Goal: Task Accomplishment & Management: Complete application form

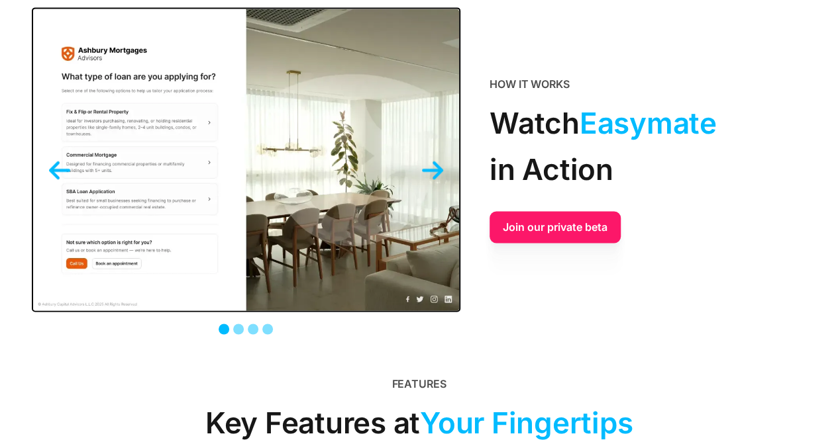
scroll to position [1126, 0]
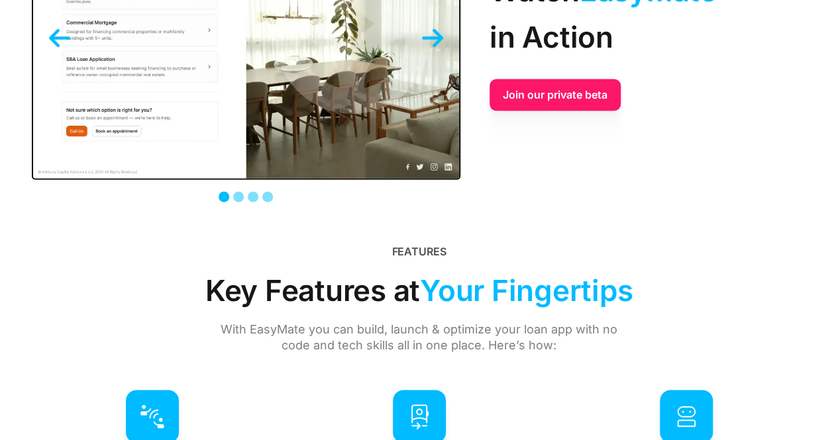
click at [435, 35] on img "next slide" at bounding box center [432, 37] width 21 height 21
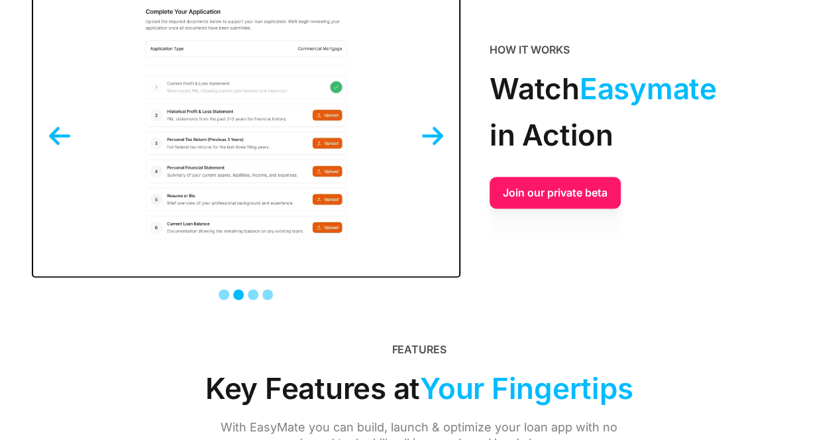
scroll to position [993, 0]
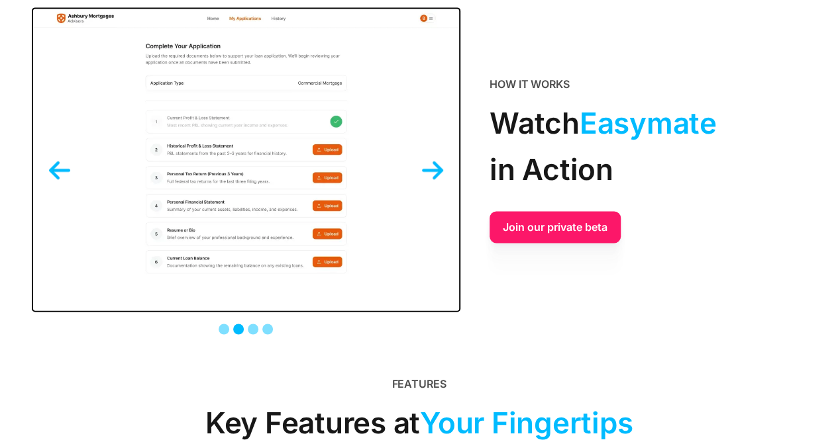
click at [430, 166] on img "next slide" at bounding box center [432, 170] width 21 height 21
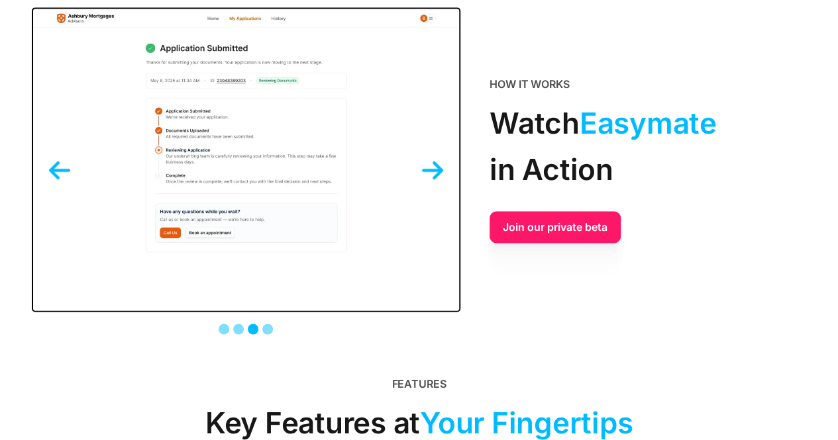
click at [432, 167] on img "next slide" at bounding box center [432, 170] width 21 height 21
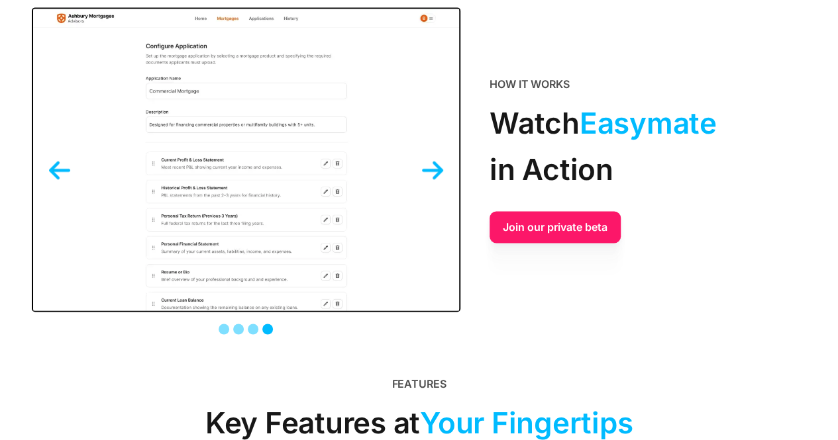
click at [439, 170] on img "next slide" at bounding box center [432, 170] width 21 height 21
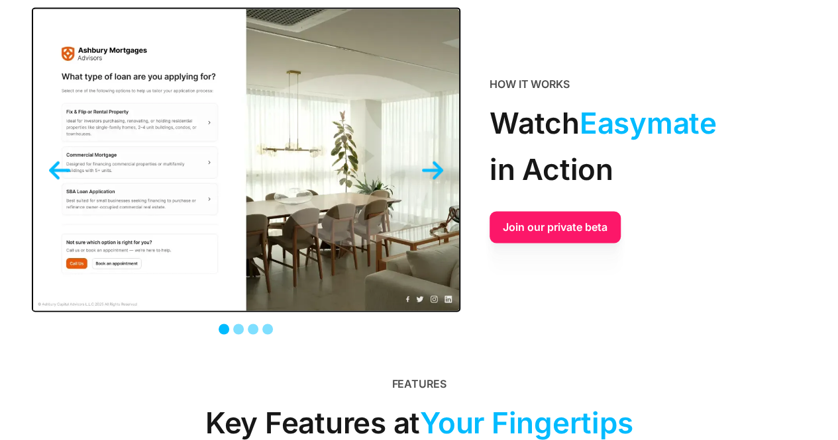
click at [440, 170] on img "next slide" at bounding box center [432, 170] width 21 height 21
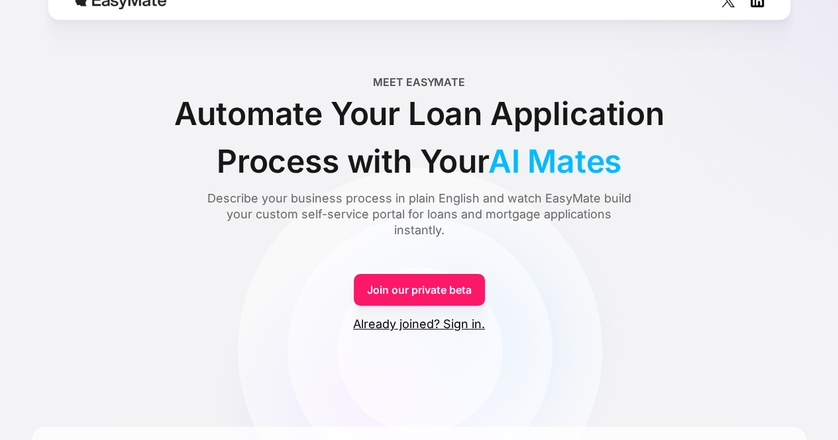
scroll to position [0, 0]
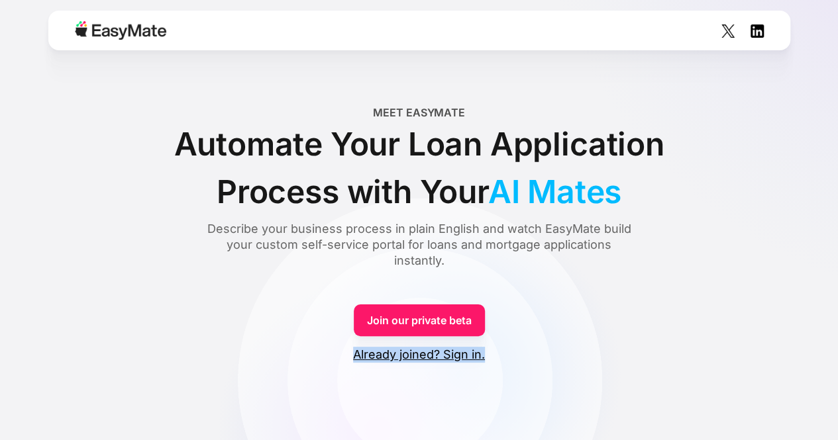
drag, startPoint x: 730, startPoint y: 311, endPoint x: 734, endPoint y: 319, distance: 8.3
click at [741, 223] on div "Meet EasyMate Automate Your Loan Application Process with Your AI Mates Describ…" at bounding box center [419, 187] width 774 height 164
click at [419, 320] on link "Join our private beta" at bounding box center [419, 321] width 131 height 32
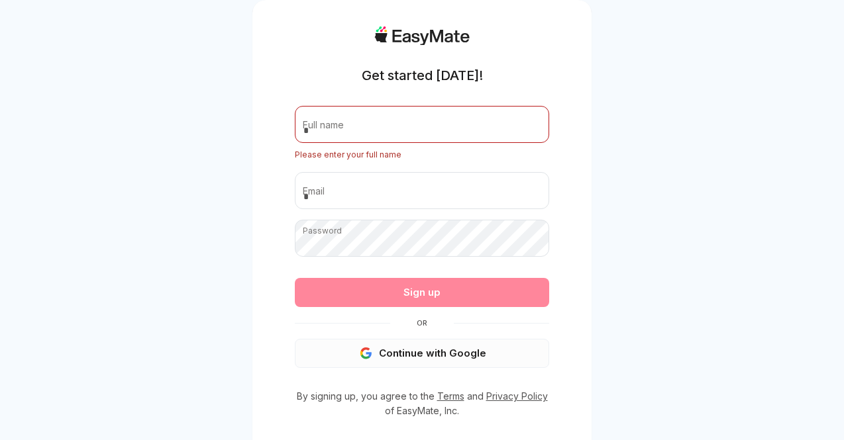
click at [438, 336] on form "Full name Please enter your full name Email Password Passwords must have at lea…" at bounding box center [422, 237] width 254 height 262
click at [431, 359] on button "Continue with Google" at bounding box center [422, 353] width 254 height 29
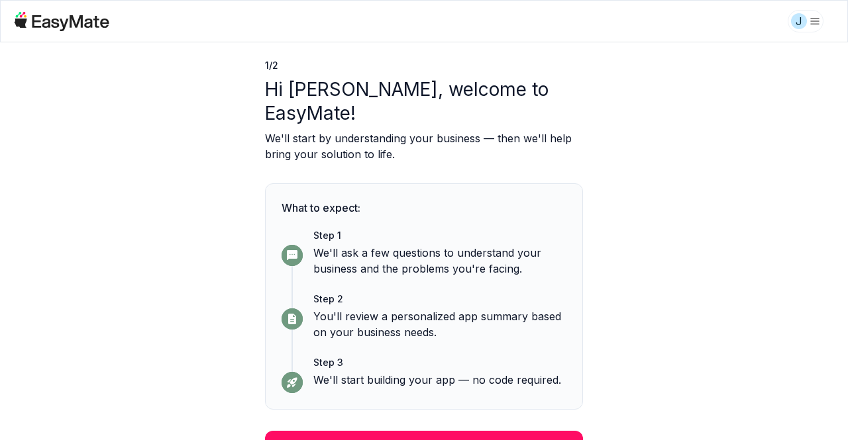
scroll to position [42, 0]
click at [429, 430] on button "Continue" at bounding box center [424, 447] width 318 height 34
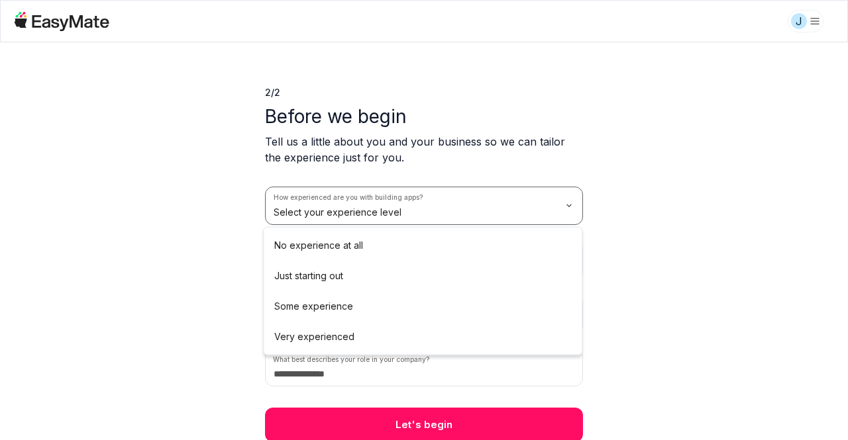
click at [565, 198] on html "J 2 / 2 Before we begin Tell us a little about you and your business so we can …" at bounding box center [424, 220] width 848 height 440
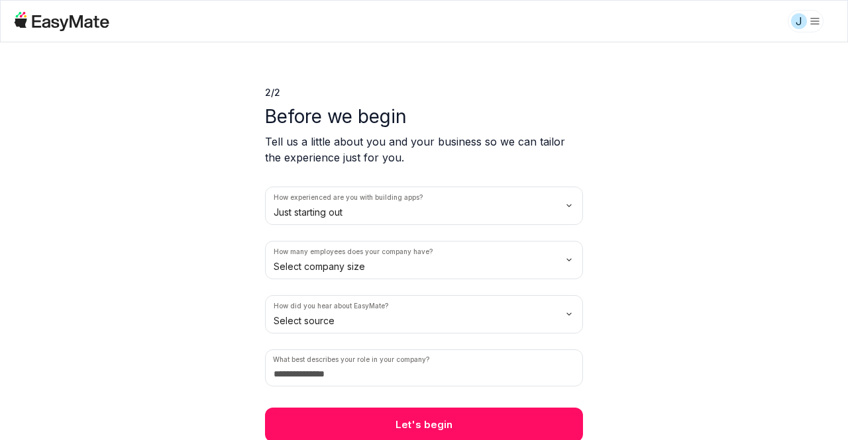
click at [313, 266] on html "J 2 / 2 Before we begin Tell us a little about you and your business so we can …" at bounding box center [424, 220] width 848 height 440
click at [299, 318] on html "J 2 / 2 Before we begin Tell us a little about you and your business so we can …" at bounding box center [424, 220] width 848 height 440
click at [345, 378] on input at bounding box center [424, 368] width 318 height 37
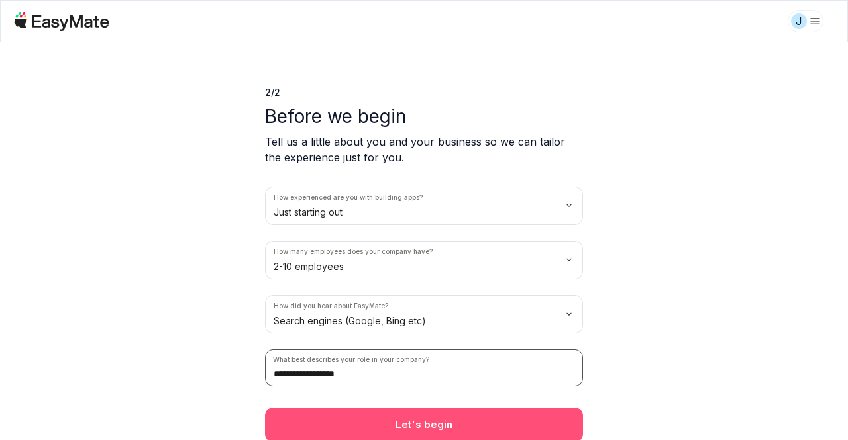
type input "**********"
click at [411, 423] on button "Let's begin" at bounding box center [424, 425] width 318 height 34
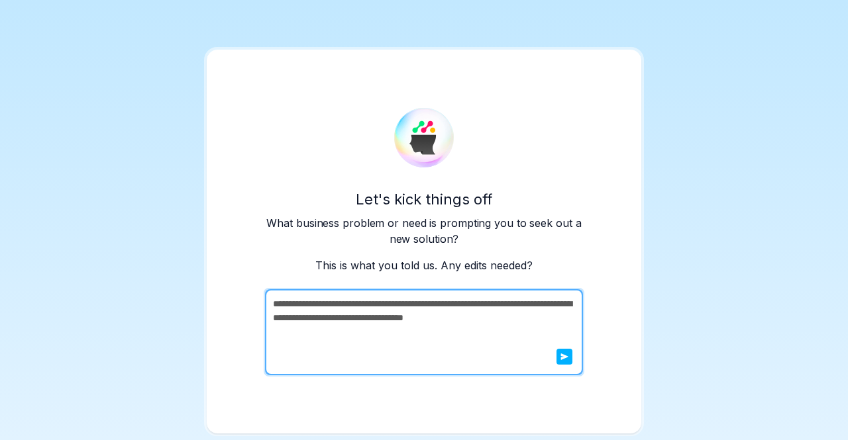
click at [411, 316] on textarea "**********" at bounding box center [422, 332] width 315 height 86
click at [411, 315] on textarea "**********" at bounding box center [422, 332] width 315 height 86
type textarea "**********"
click at [571, 360] on button "submit" at bounding box center [564, 357] width 16 height 16
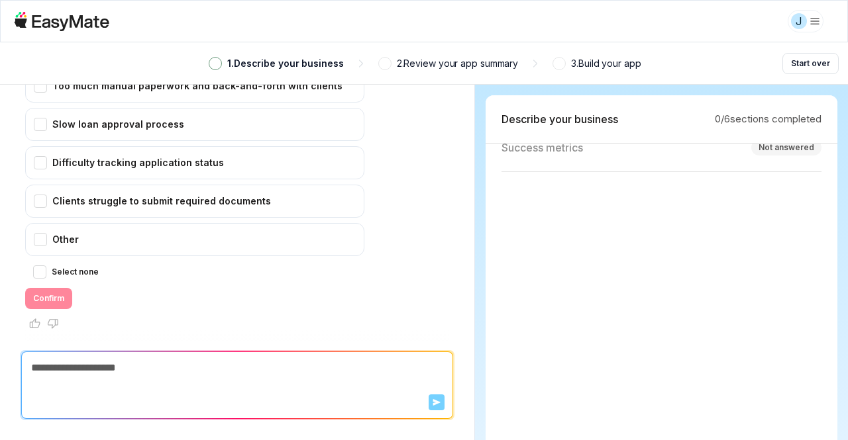
scroll to position [265, 0]
click at [817, 21] on html "J 1 . Describe your business 2 . Review your app summary 3 . Build your app Sta…" at bounding box center [424, 220] width 848 height 440
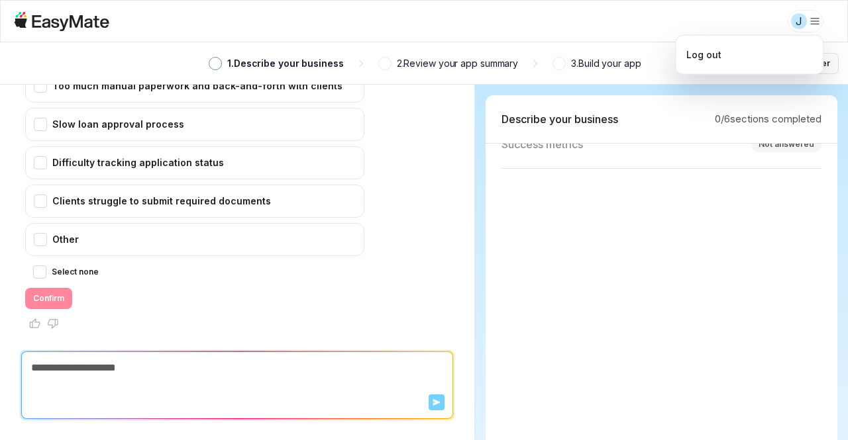
click at [718, 14] on html "J 1 . Describe your business 2 . Review your app summary 3 . Build your app Sta…" at bounding box center [424, 220] width 848 height 440
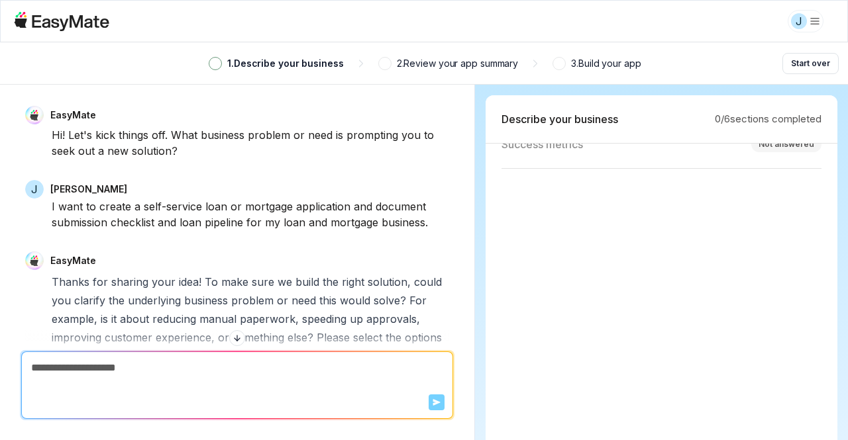
scroll to position [199, 0]
click at [794, 162] on div "Not answered" at bounding box center [786, 162] width 56 height 12
click at [554, 158] on p "Ideal outcome" at bounding box center [537, 162] width 72 height 16
click at [526, 162] on p "Ideal outcome" at bounding box center [537, 162] width 72 height 16
click at [509, 161] on p "Ideal outcome" at bounding box center [537, 162] width 72 height 16
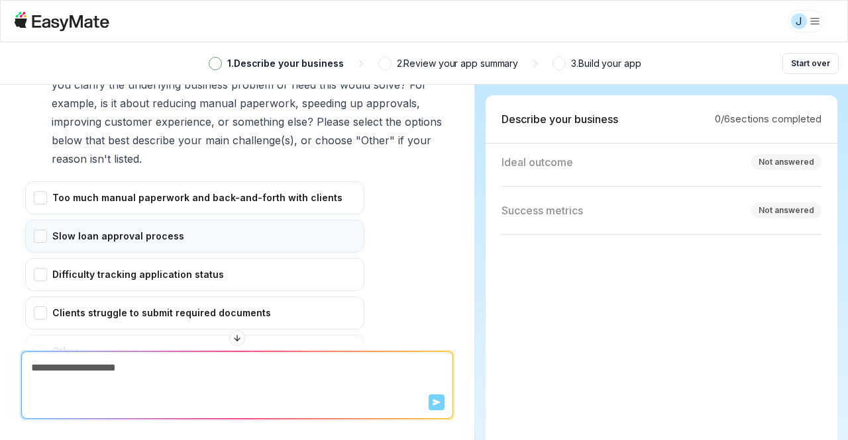
scroll to position [265, 0]
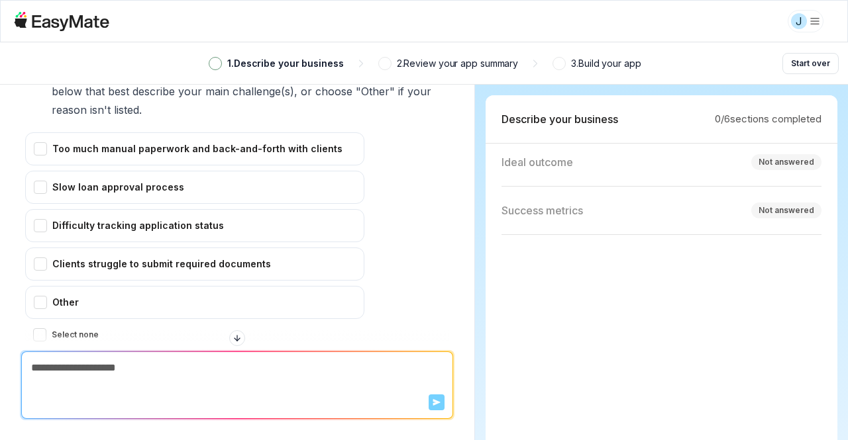
drag, startPoint x: 35, startPoint y: 262, endPoint x: 28, endPoint y: 244, distance: 19.1
click at [34, 258] on div "Clients struggle to submit required documents" at bounding box center [194, 264] width 339 height 33
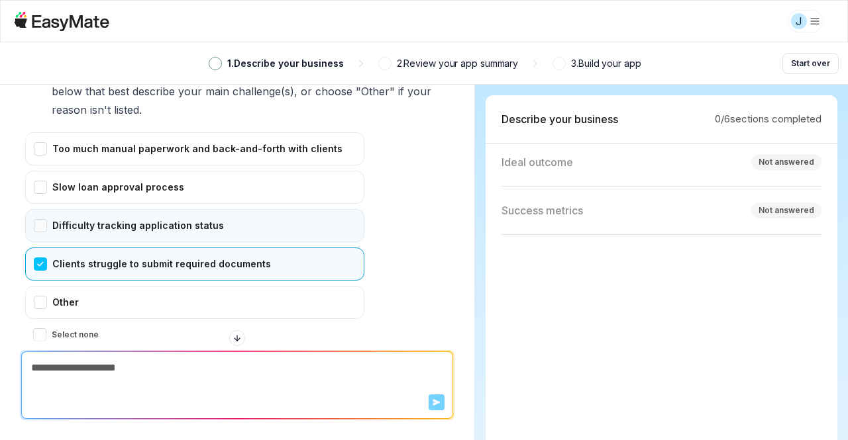
click at [41, 223] on div "Difficulty tracking application status" at bounding box center [194, 225] width 339 height 33
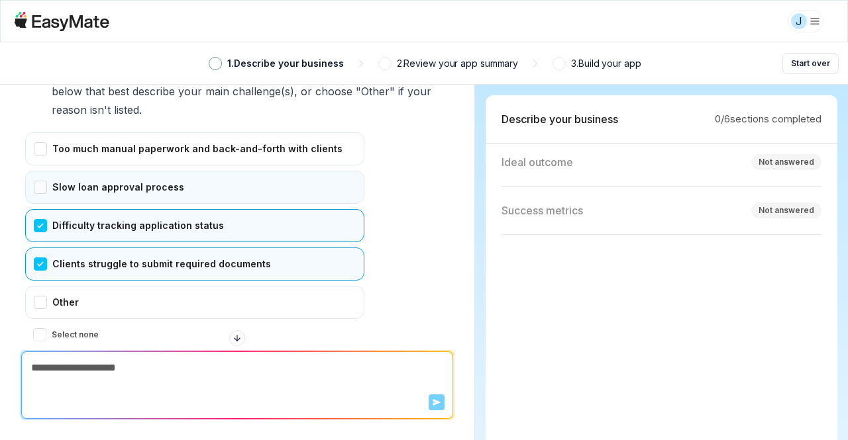
click at [44, 178] on div "Slow loan approval process" at bounding box center [194, 187] width 339 height 33
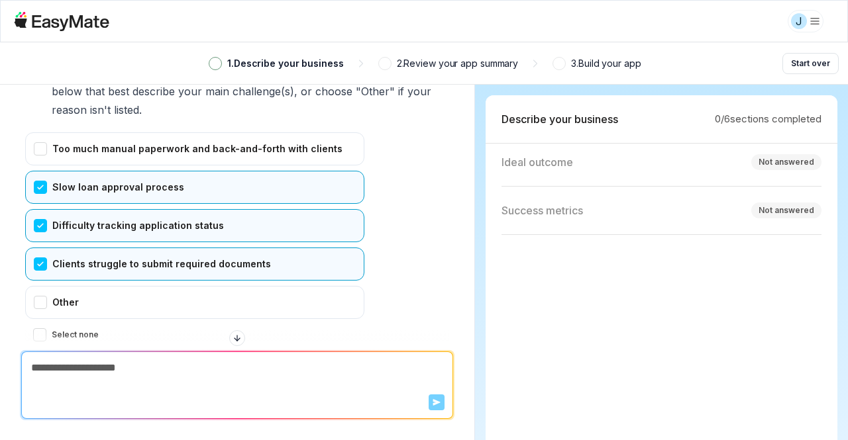
drag, startPoint x: 32, startPoint y: 144, endPoint x: 38, endPoint y: 130, distance: 15.7
click at [36, 139] on div "Too much manual paperwork and back-and-forth with clients" at bounding box center [194, 148] width 339 height 33
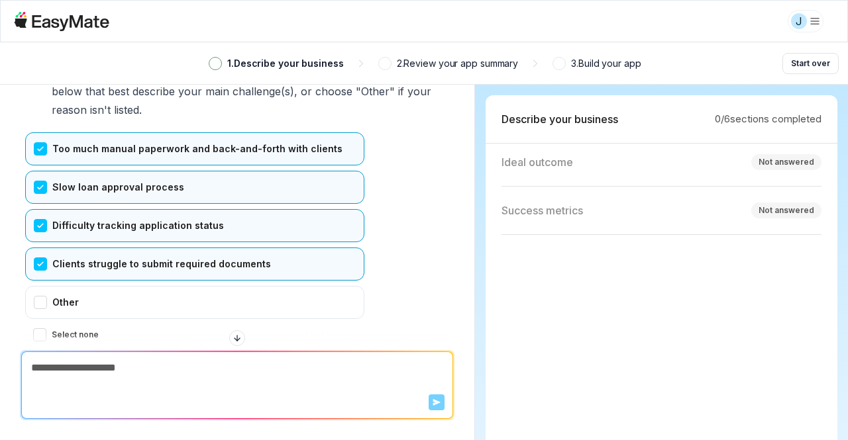
click at [26, 93] on div "EasyMate Thanks for sharing your idea! To make sure we build the right solution…" at bounding box center [237, 191] width 424 height 409
click at [24, 117] on div "EasyMate Hi! Let's kick things off. What business problem or need is prompting …" at bounding box center [237, 218] width 474 height 267
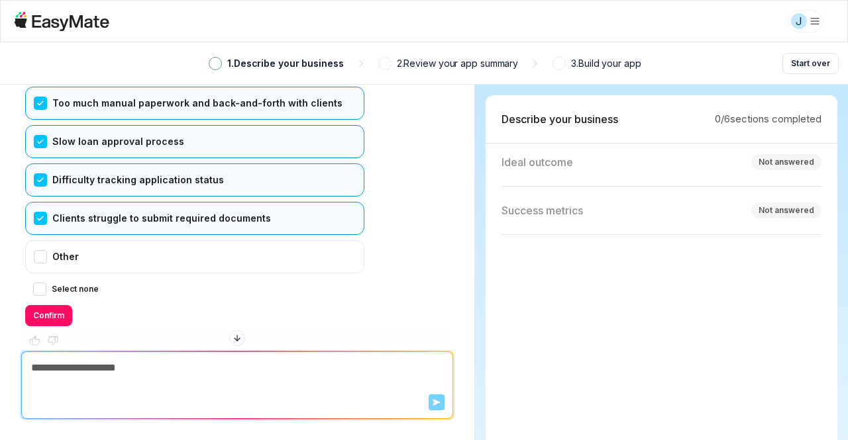
scroll to position [328, 0]
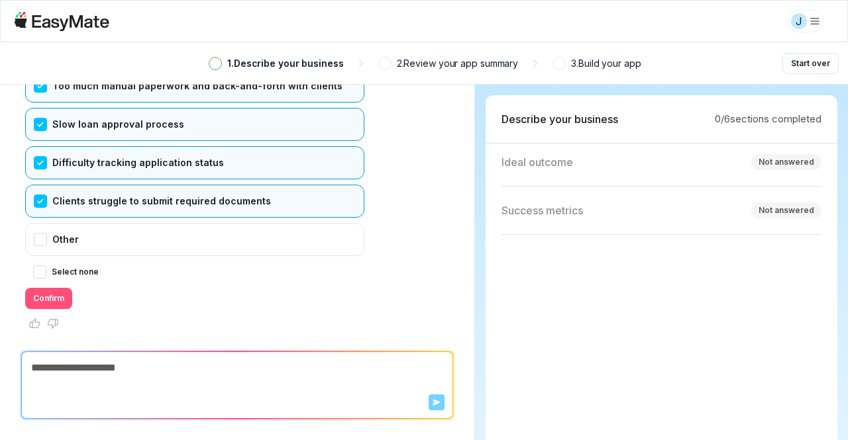
click at [52, 297] on button "Confirm" at bounding box center [48, 298] width 47 height 21
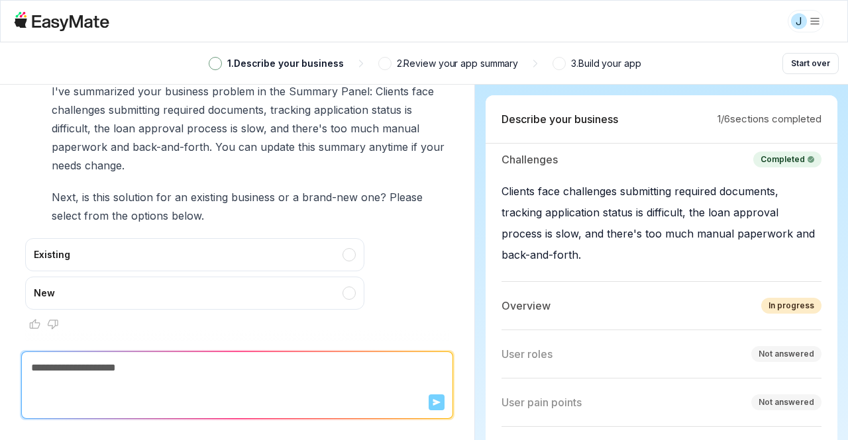
scroll to position [1, 0]
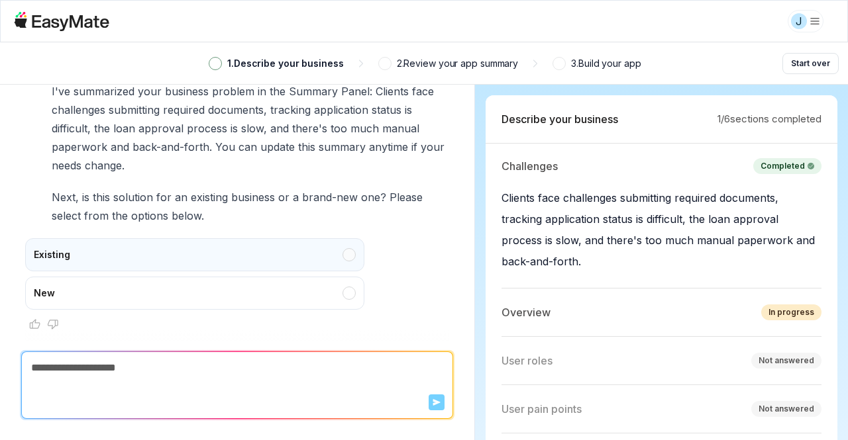
click at [67, 253] on div "Existing" at bounding box center [194, 254] width 339 height 33
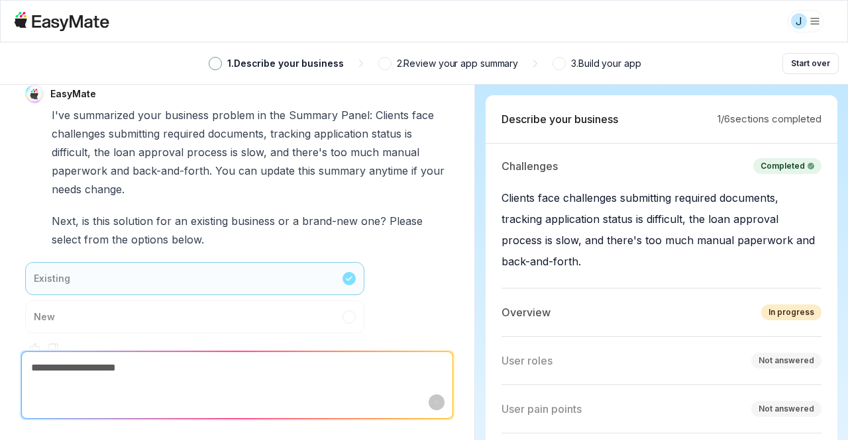
scroll to position [658, 0]
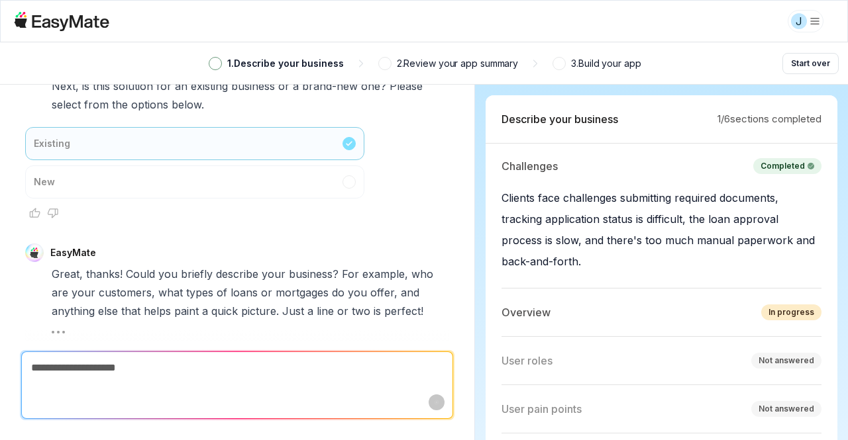
type textarea "*"
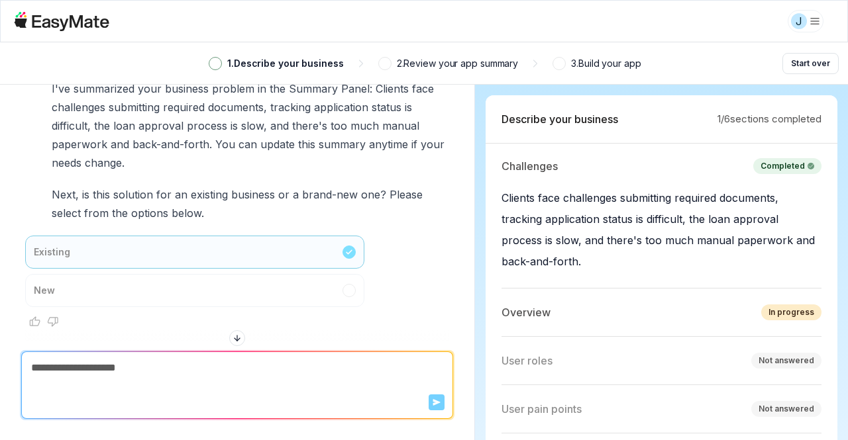
scroll to position [724, 0]
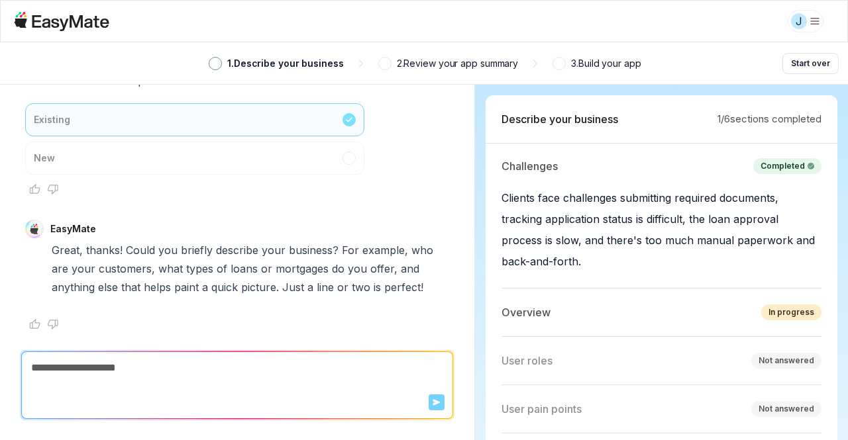
click at [117, 374] on textarea at bounding box center [237, 368] width 430 height 32
